Goal: Information Seeking & Learning: Learn about a topic

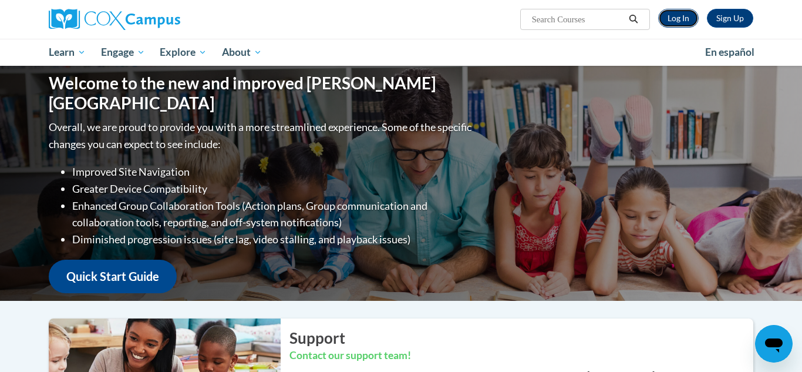
click at [677, 19] on link "Log In" at bounding box center [678, 18] width 41 height 19
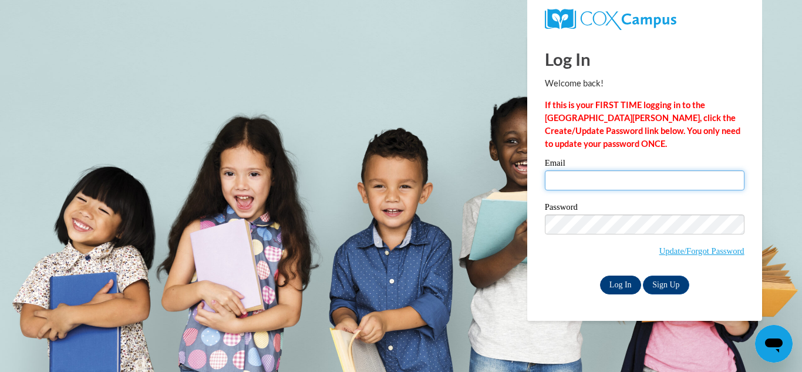
type input "lakita.vinson@brooks.k12.ga.us"
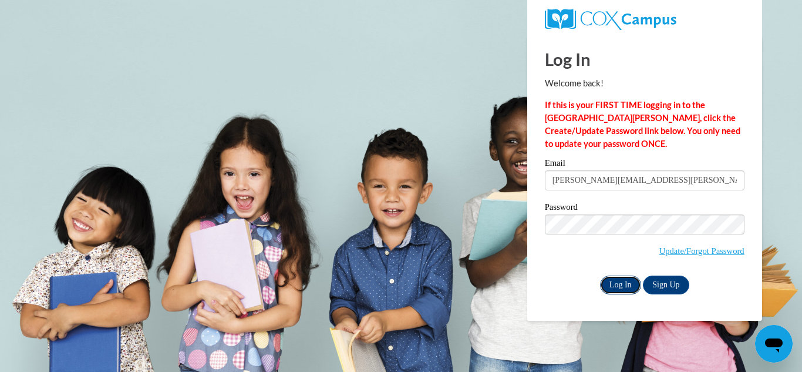
click at [620, 290] on input "Log In" at bounding box center [620, 284] width 41 height 19
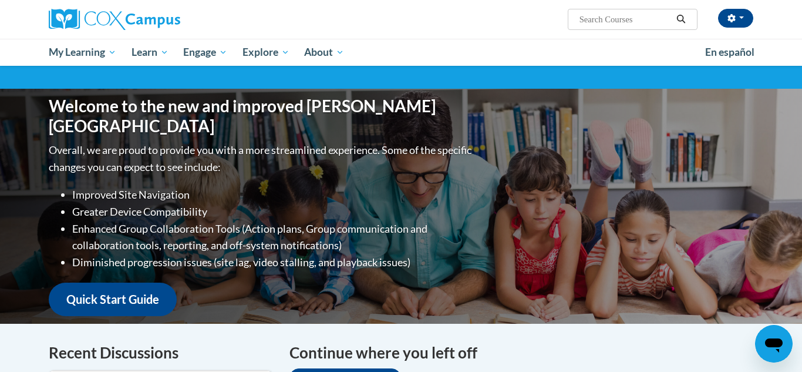
scroll to position [66, 0]
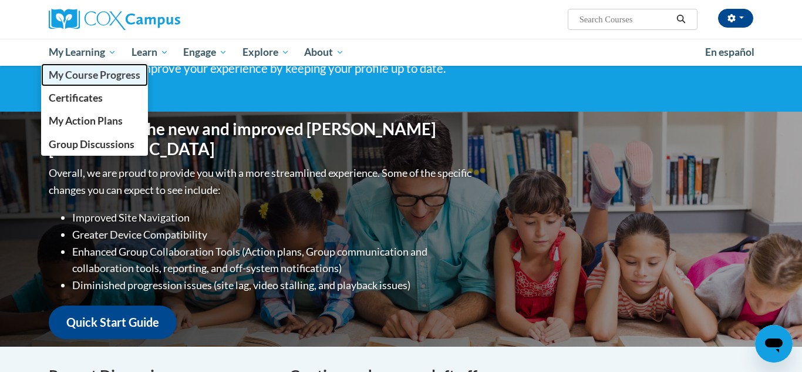
click at [105, 73] on span "My Course Progress" at bounding box center [95, 75] width 92 height 12
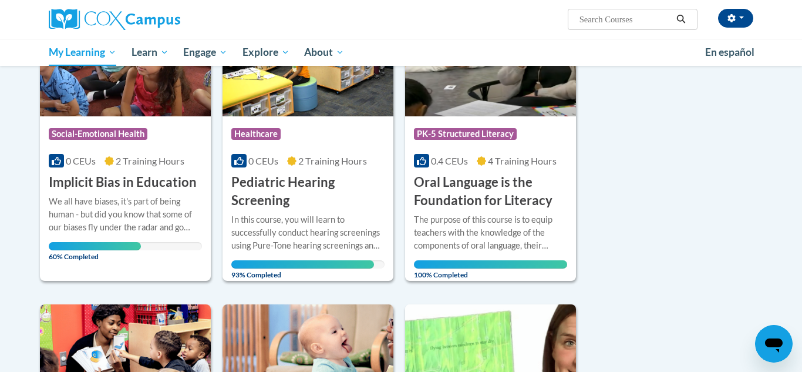
scroll to position [198, 0]
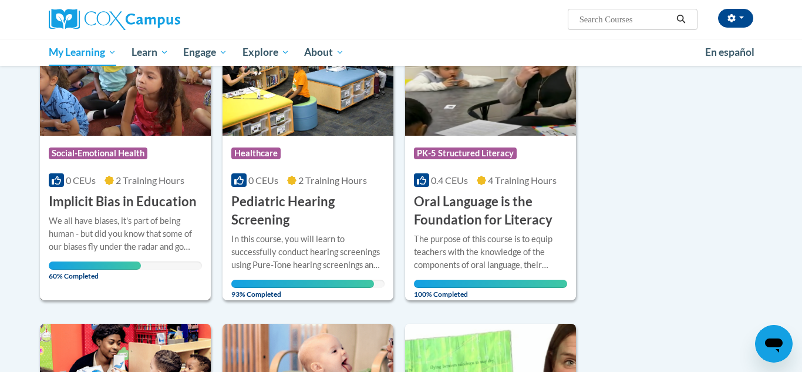
click at [151, 237] on div "We all have biases, it's part of being human - but did you know that some of ou…" at bounding box center [125, 233] width 153 height 39
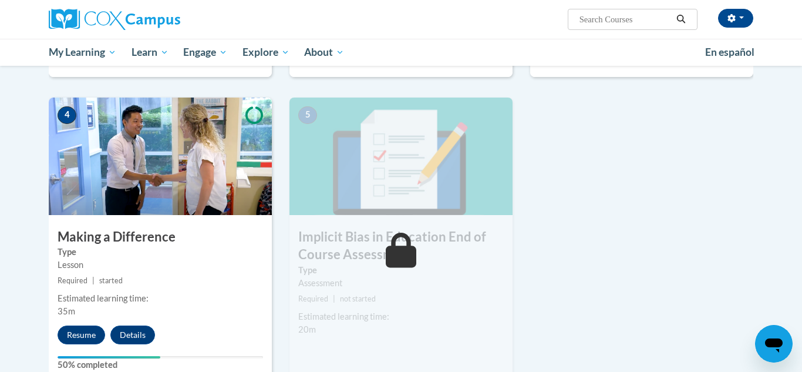
scroll to position [541, 0]
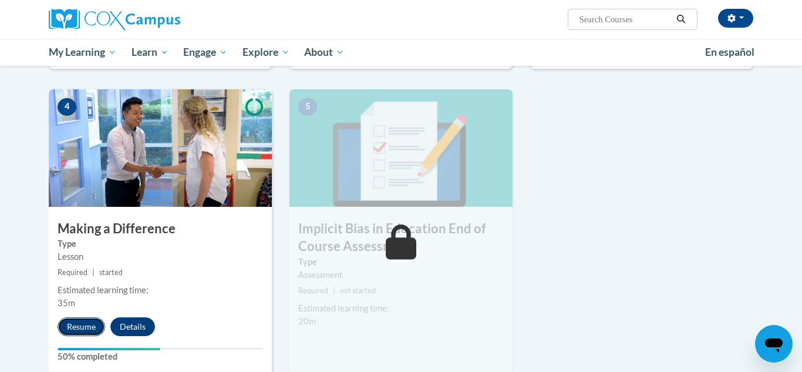
click at [85, 324] on button "Resume" at bounding box center [82, 326] width 48 height 19
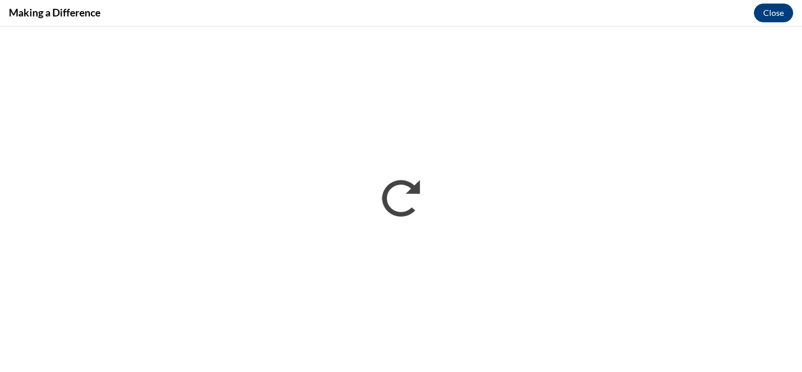
scroll to position [0, 0]
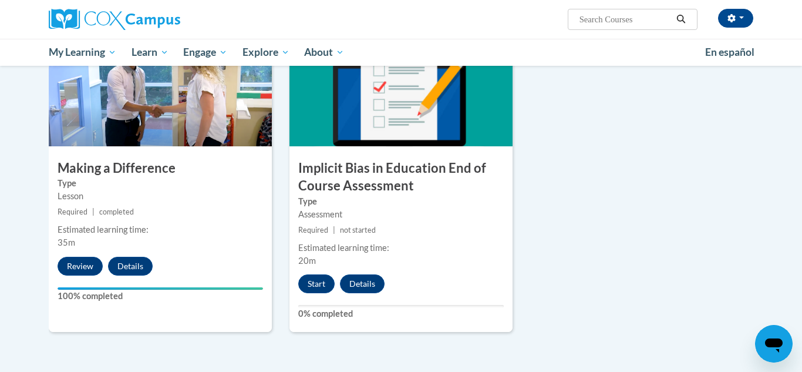
scroll to position [604, 0]
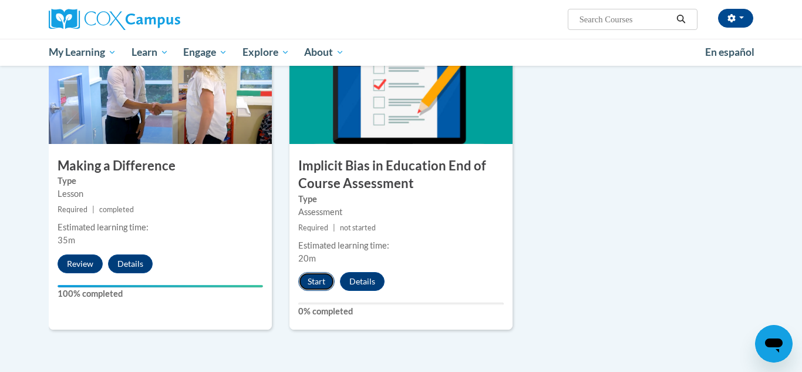
click at [312, 281] on button "Start" at bounding box center [316, 281] width 36 height 19
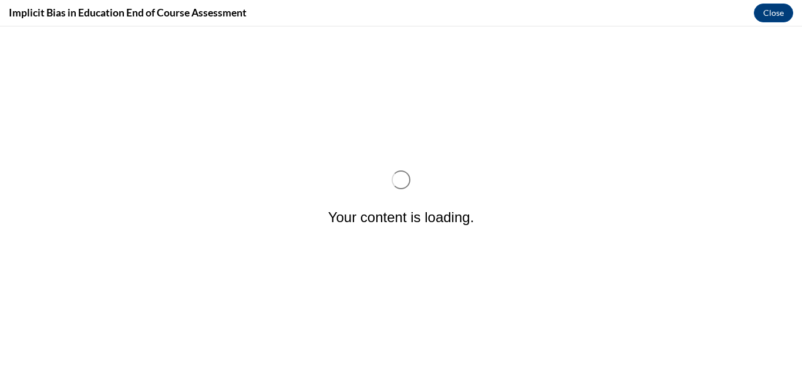
scroll to position [0, 0]
